Goal: Check status: Check status

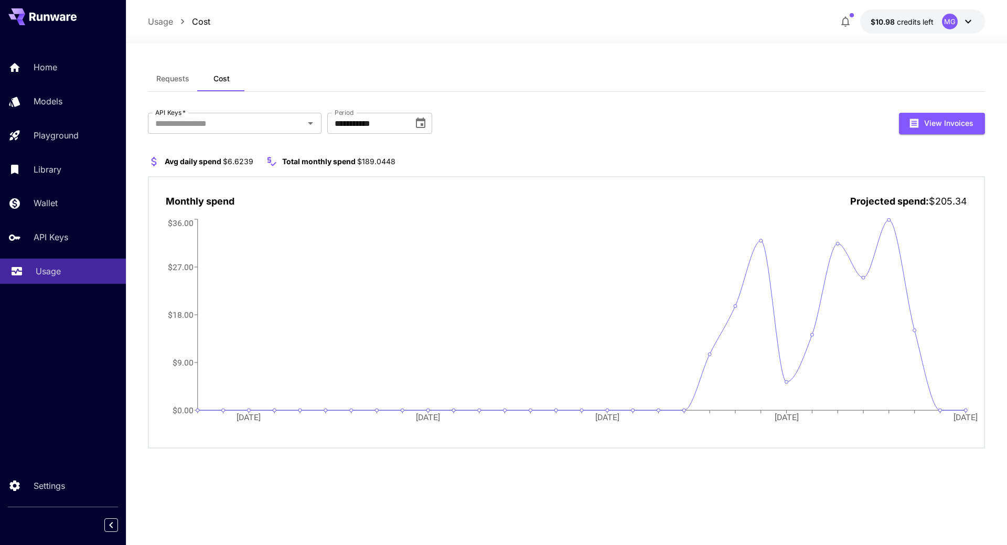
click at [52, 269] on p "Usage" at bounding box center [48, 271] width 25 height 13
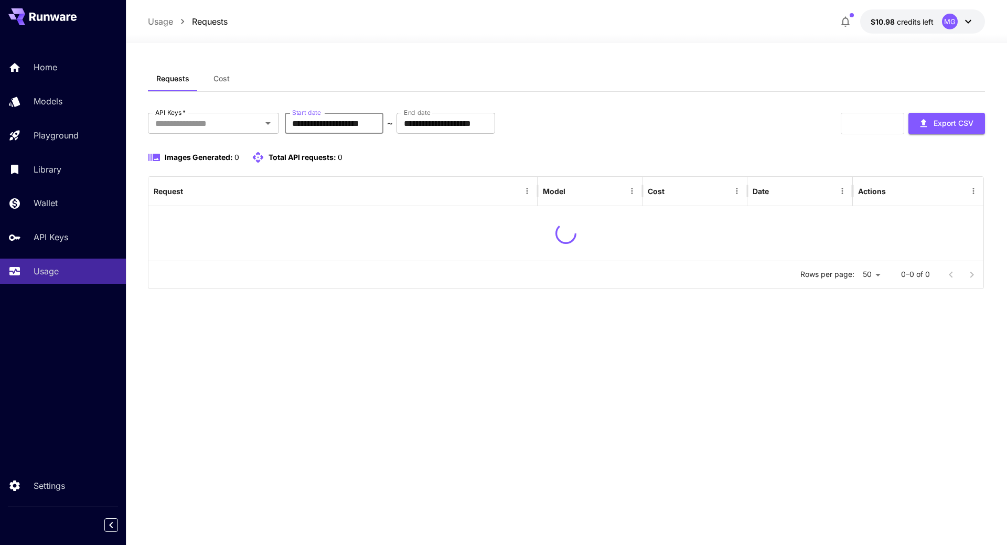
click at [375, 123] on input "**********" at bounding box center [334, 123] width 99 height 21
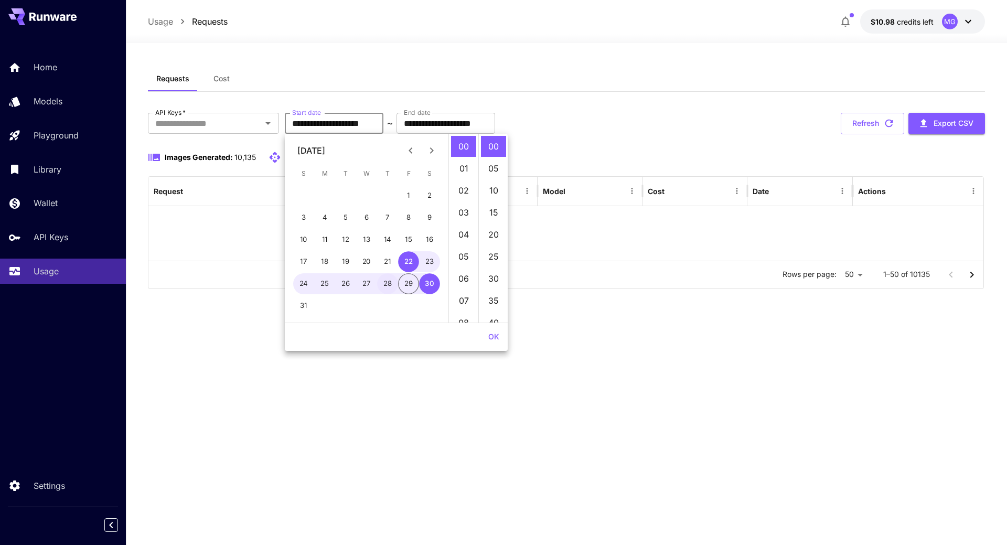
click at [387, 286] on button "28" at bounding box center [387, 283] width 21 height 21
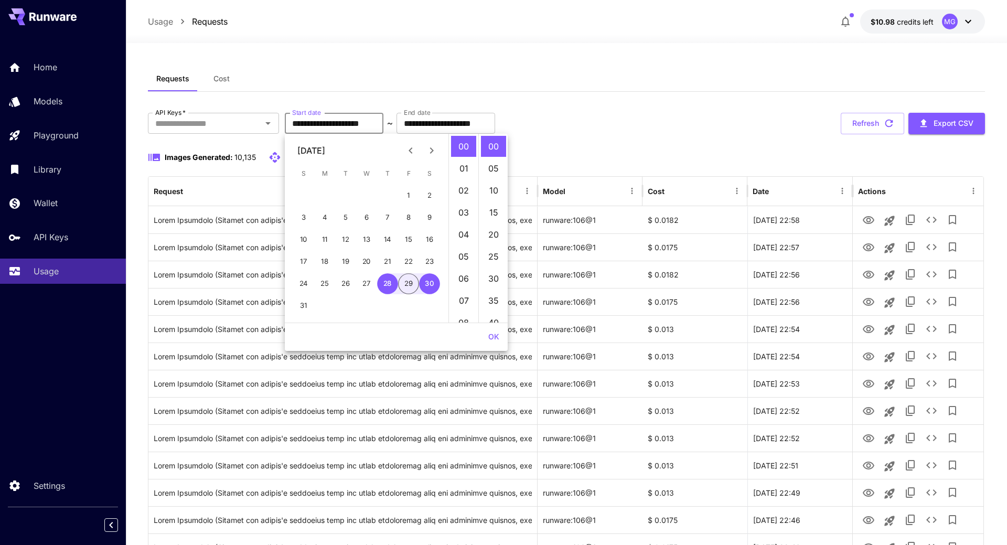
click at [496, 343] on button "OK" at bounding box center [493, 336] width 19 height 19
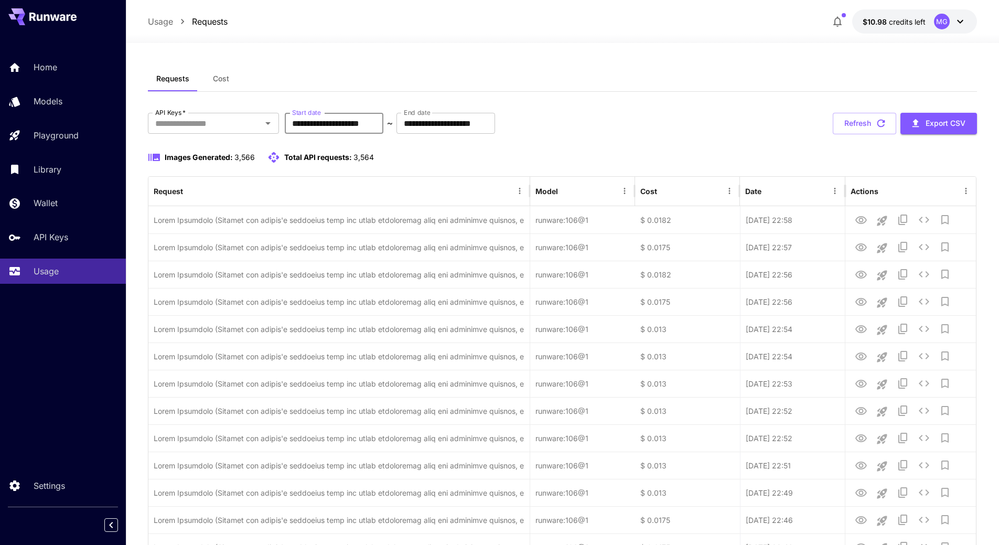
click at [362, 123] on input "**********" at bounding box center [334, 123] width 99 height 21
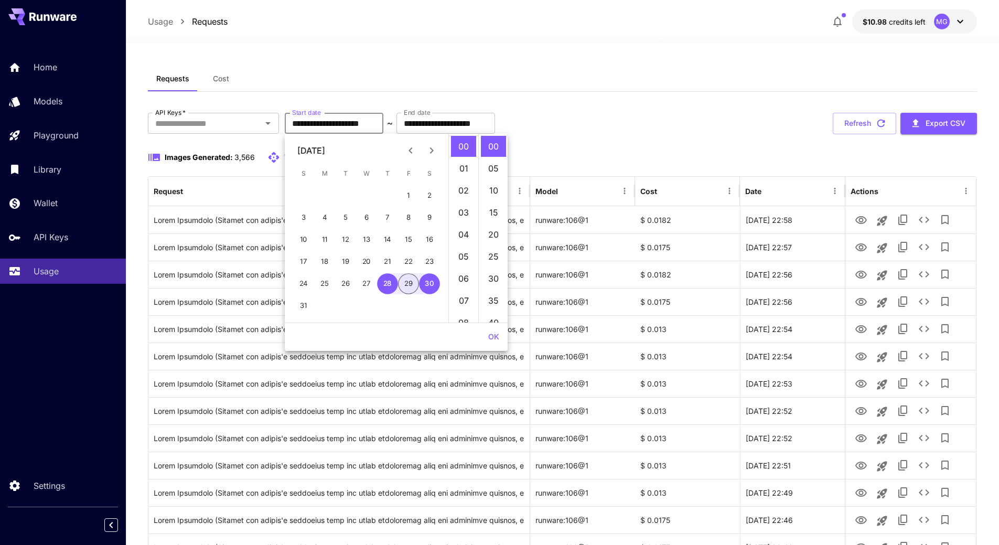
click at [412, 286] on button "29" at bounding box center [408, 283] width 21 height 21
type input "**********"
click at [499, 338] on button "OK" at bounding box center [493, 336] width 19 height 19
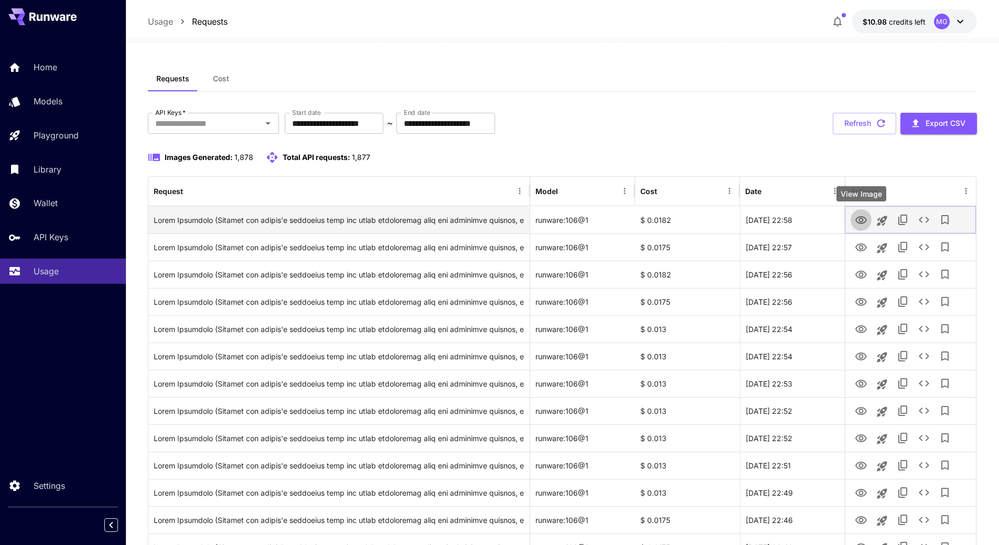
click at [861, 218] on icon "View Image" at bounding box center [862, 220] width 12 height 8
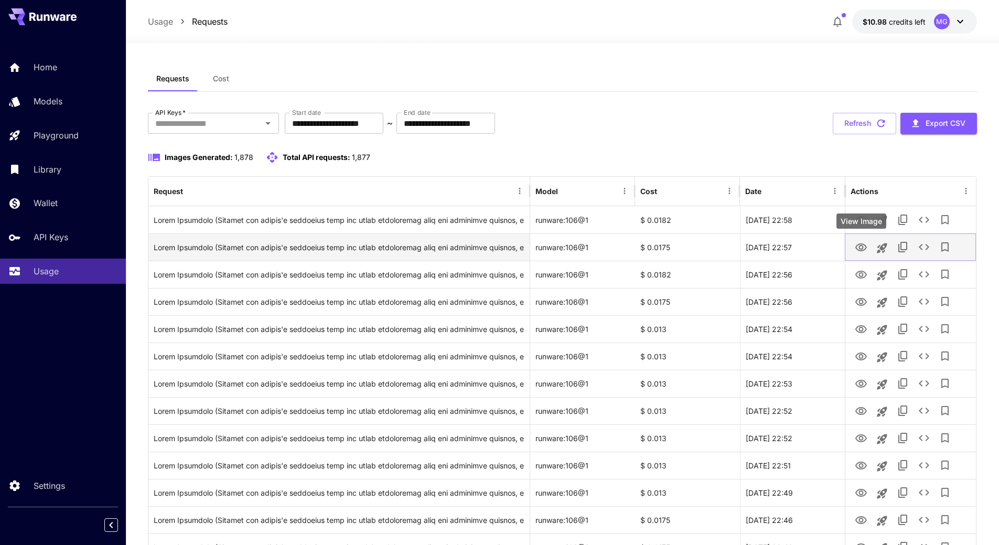
click at [864, 245] on icon "View Image" at bounding box center [862, 247] width 12 height 8
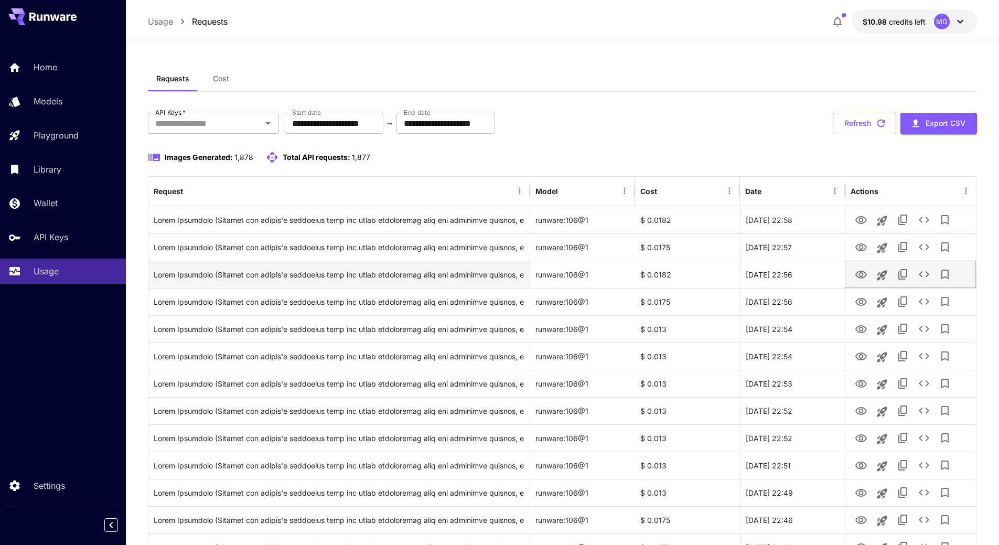
click at [860, 275] on icon "View Image" at bounding box center [861, 275] width 13 height 13
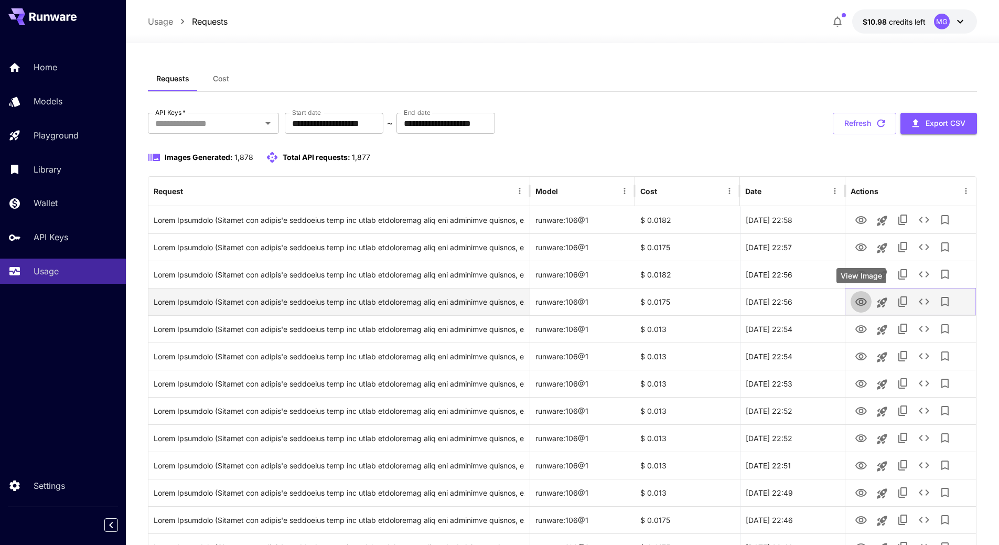
click at [863, 301] on icon "View Image" at bounding box center [862, 302] width 12 height 8
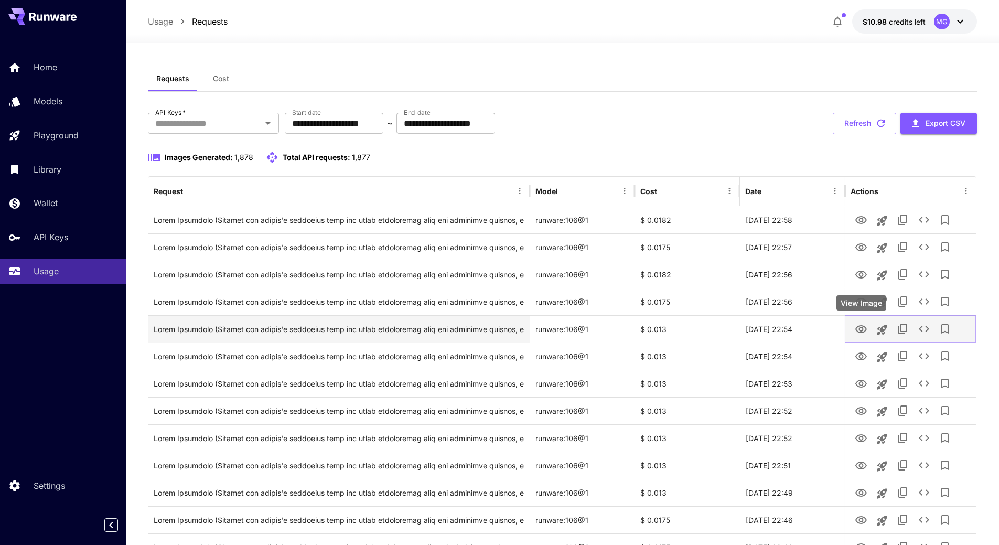
click at [865, 331] on icon "View Image" at bounding box center [862, 329] width 12 height 8
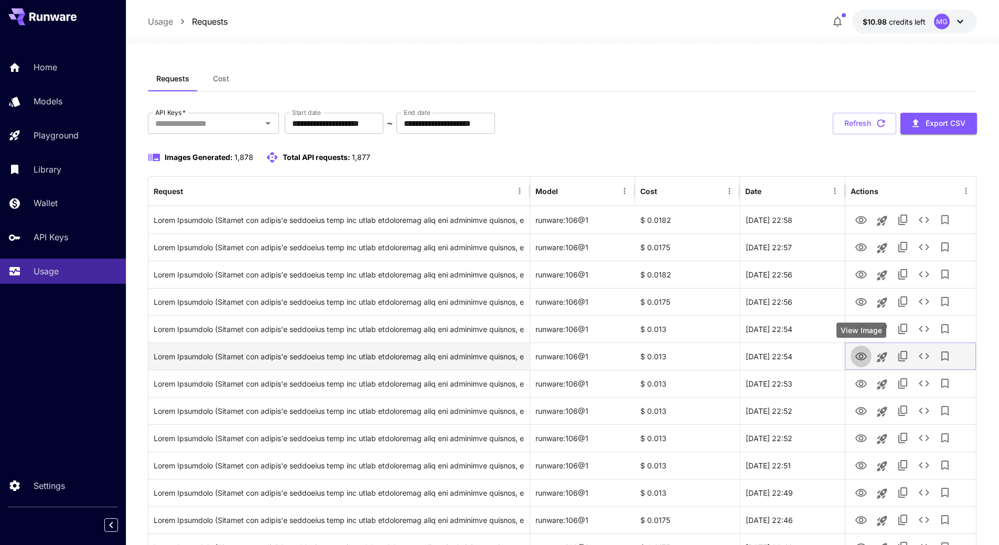
click at [862, 358] on icon "View Image" at bounding box center [862, 357] width 12 height 8
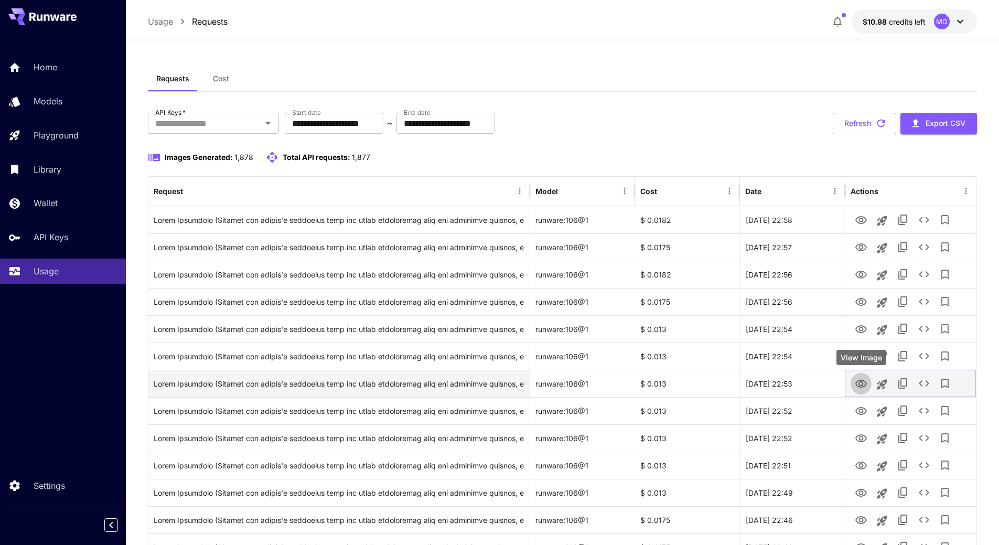
click at [862, 380] on icon "View Image" at bounding box center [862, 384] width 12 height 8
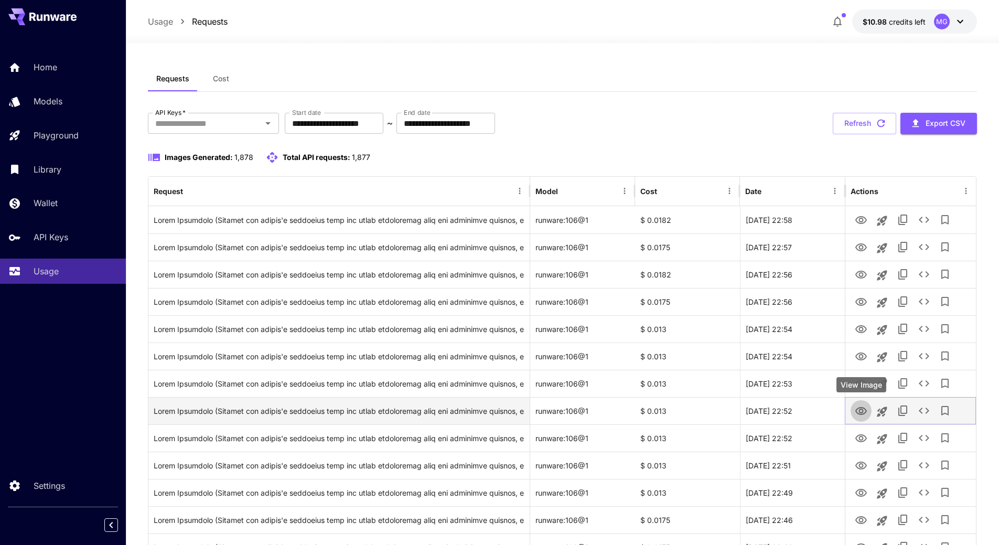
click at [864, 412] on icon "View Image" at bounding box center [861, 411] width 13 height 13
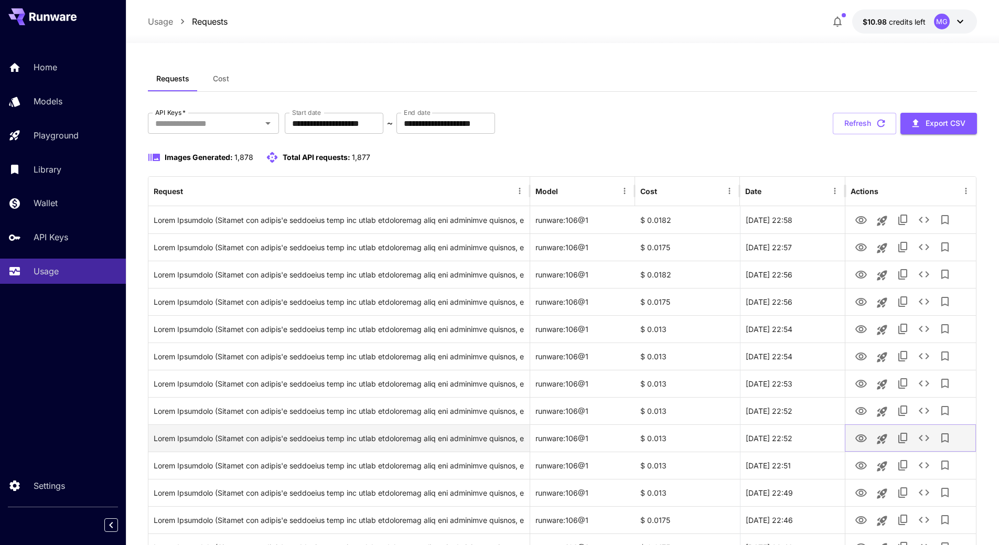
click at [858, 439] on icon "View Image" at bounding box center [861, 438] width 13 height 13
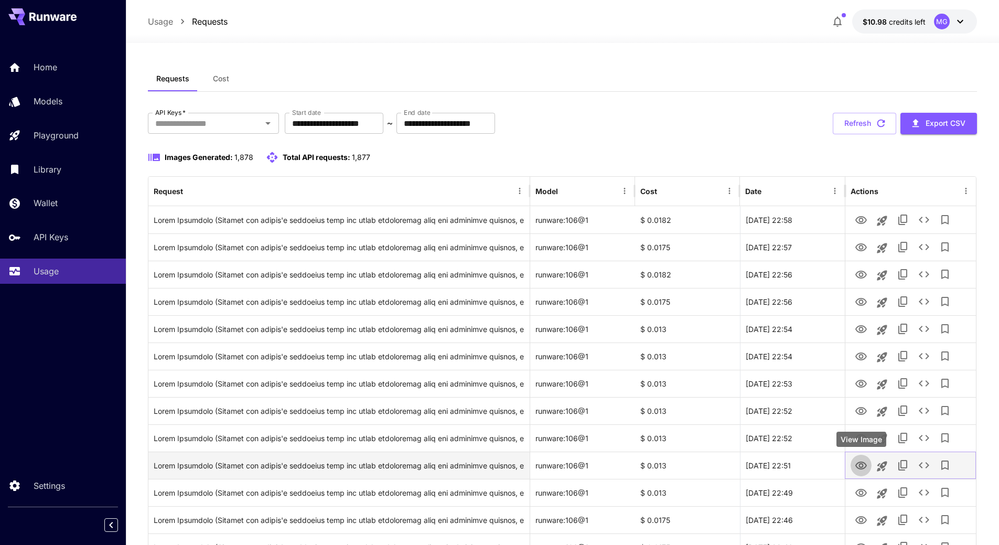
click at [863, 462] on icon "View Image" at bounding box center [861, 466] width 13 height 13
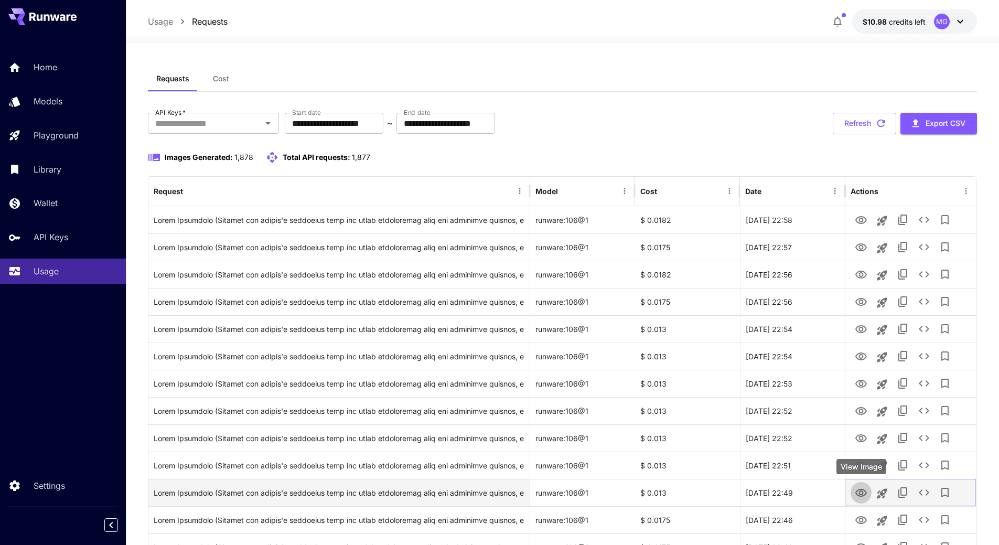
click at [859, 491] on icon "View Image" at bounding box center [861, 493] width 13 height 13
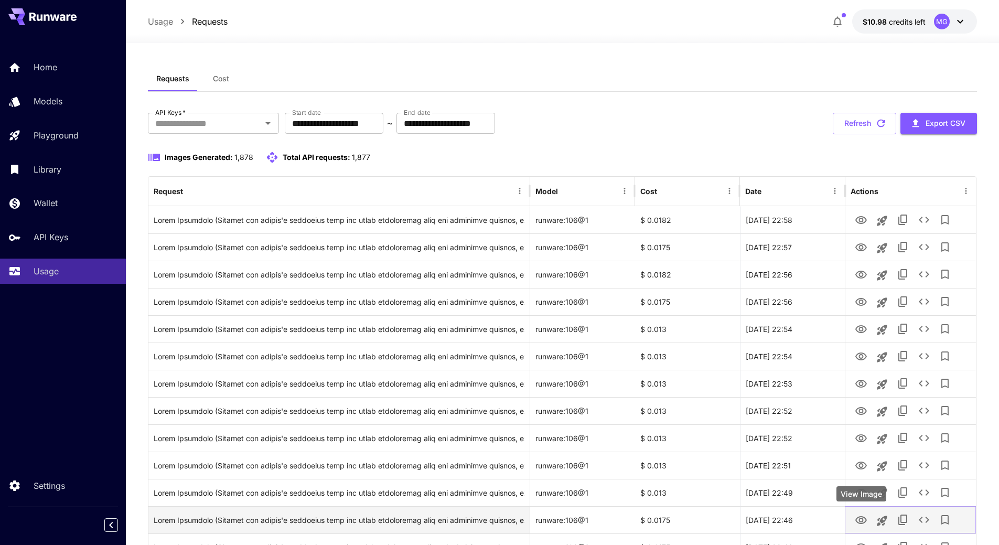
click at [862, 518] on icon "View Image" at bounding box center [862, 520] width 12 height 8
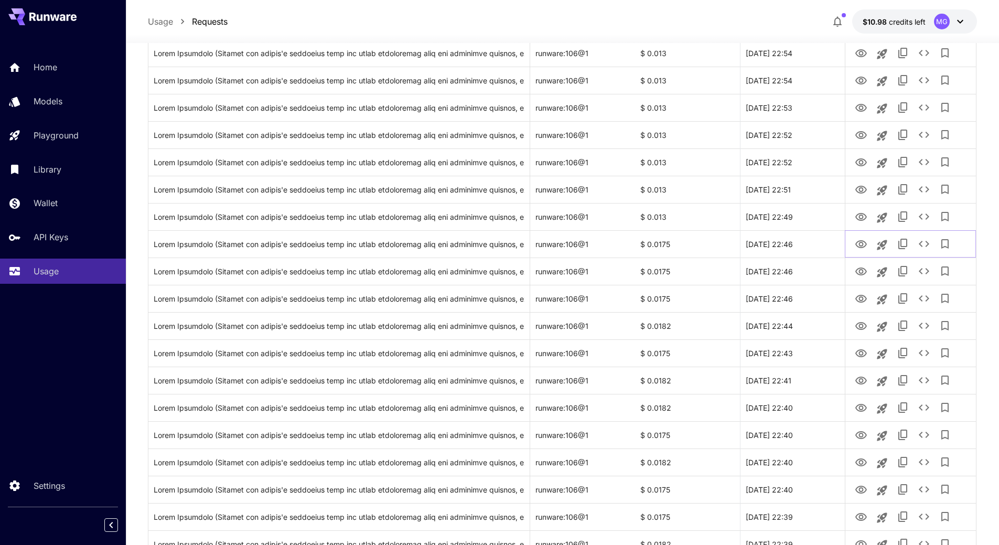
scroll to position [286, 0]
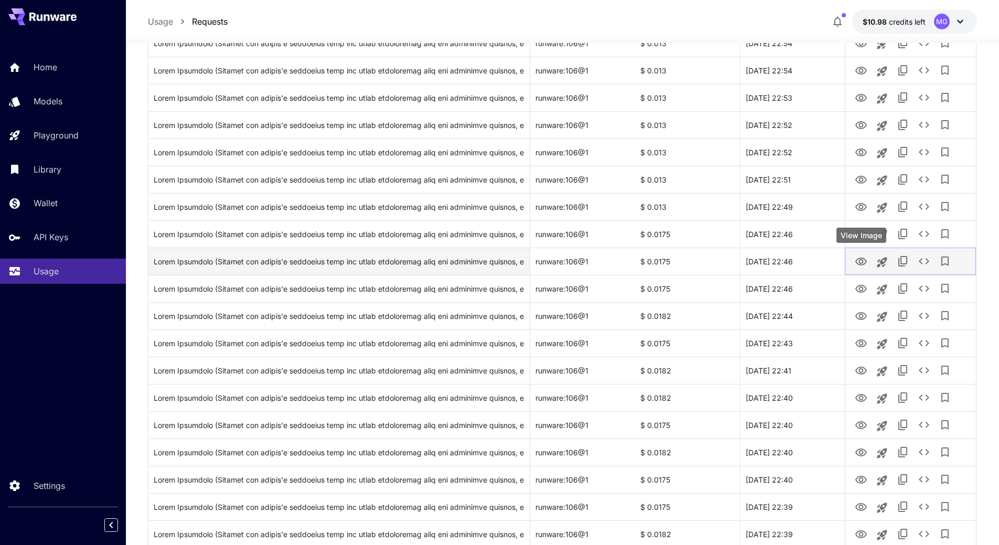
click at [863, 261] on icon "View Image" at bounding box center [862, 262] width 12 height 8
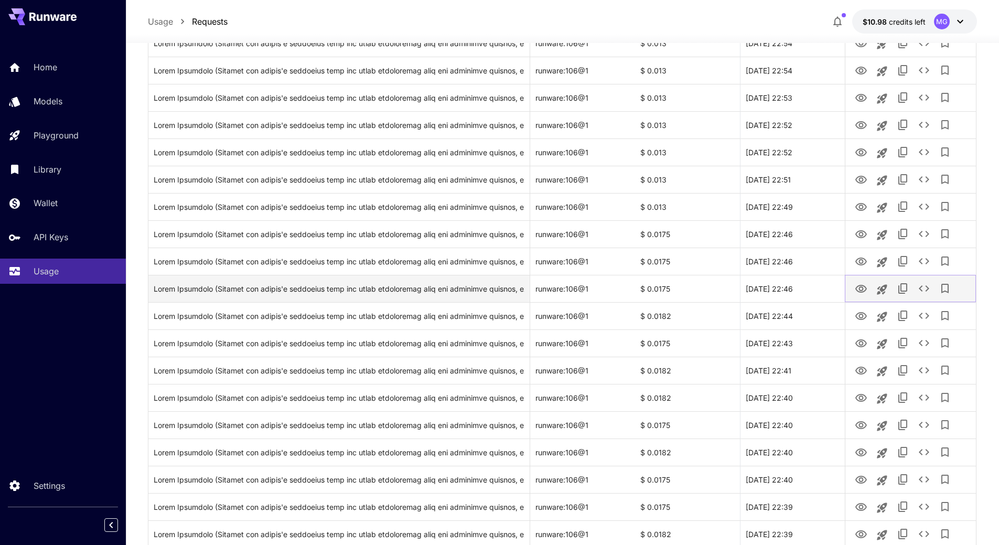
click at [861, 286] on icon "View Image" at bounding box center [862, 289] width 12 height 8
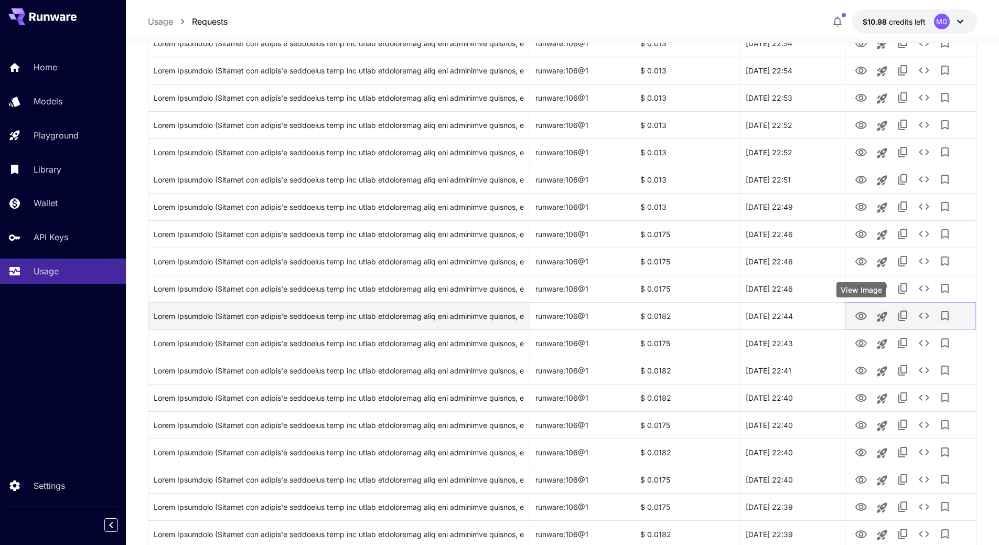
click at [862, 311] on icon "View Image" at bounding box center [861, 316] width 13 height 13
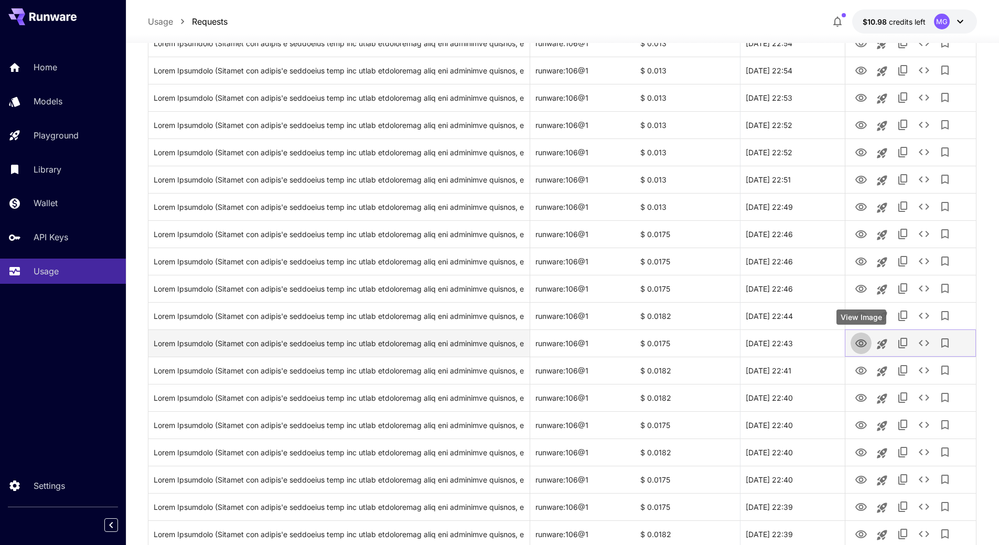
click at [860, 341] on icon "View Image" at bounding box center [862, 343] width 12 height 8
